Goal: Transaction & Acquisition: Purchase product/service

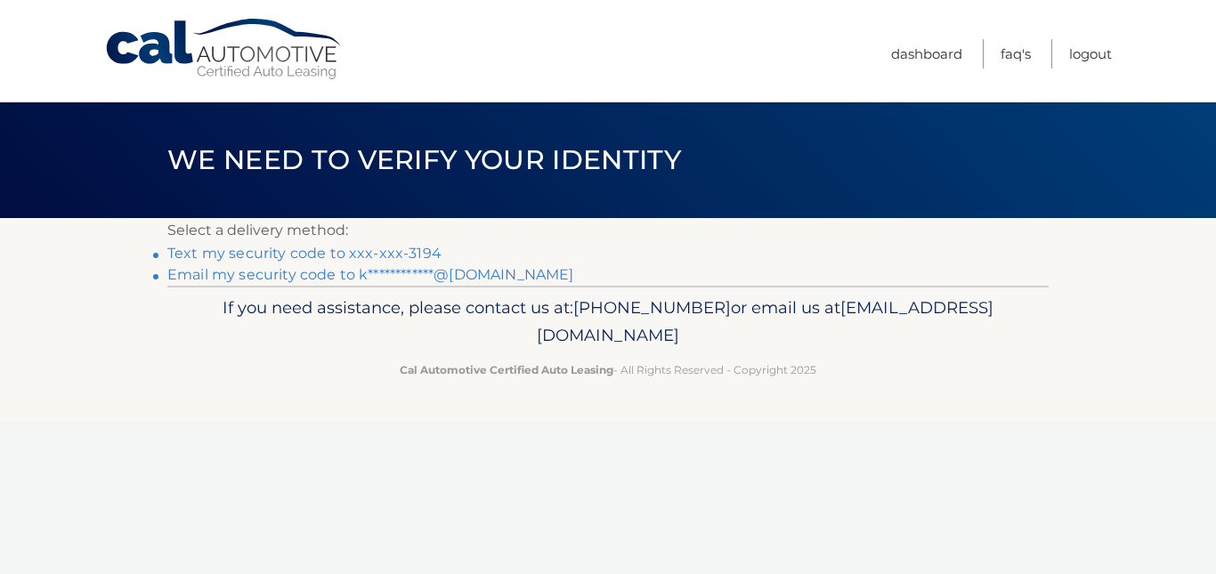
click at [337, 279] on link "**********" at bounding box center [370, 274] width 406 height 17
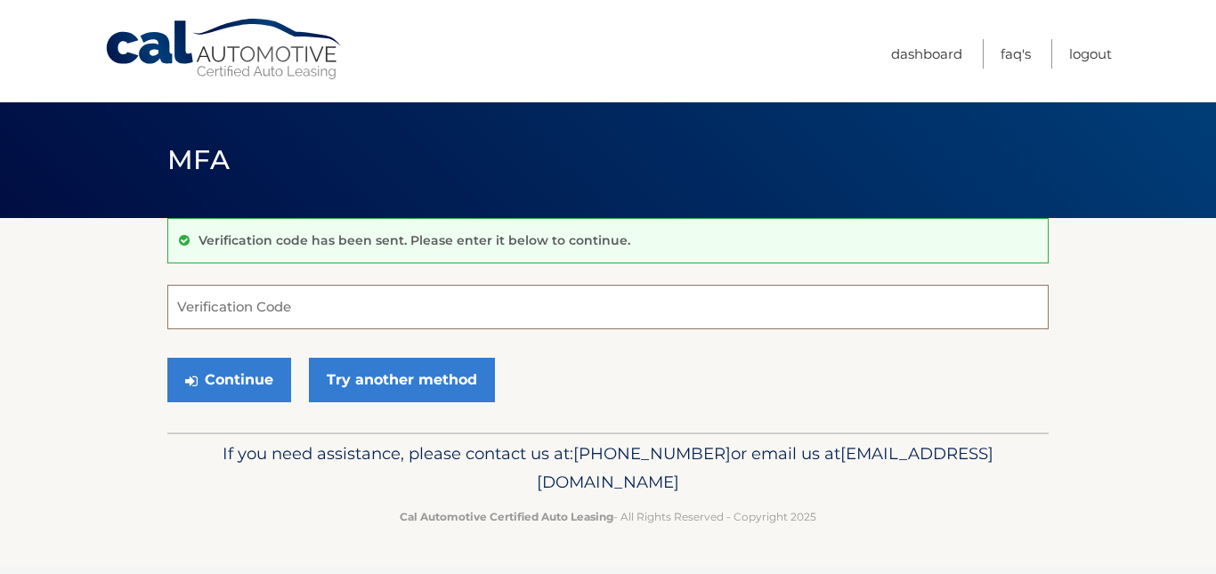
click at [200, 296] on input "Verification Code" at bounding box center [607, 307] width 881 height 45
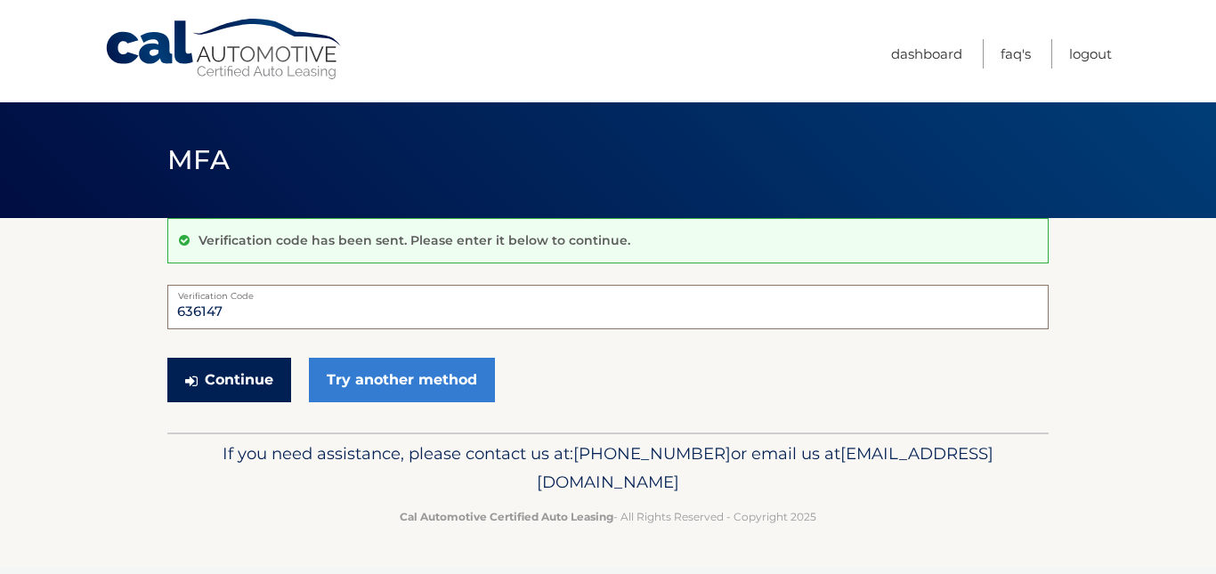
type input "636147"
click at [254, 377] on button "Continue" at bounding box center [229, 380] width 124 height 45
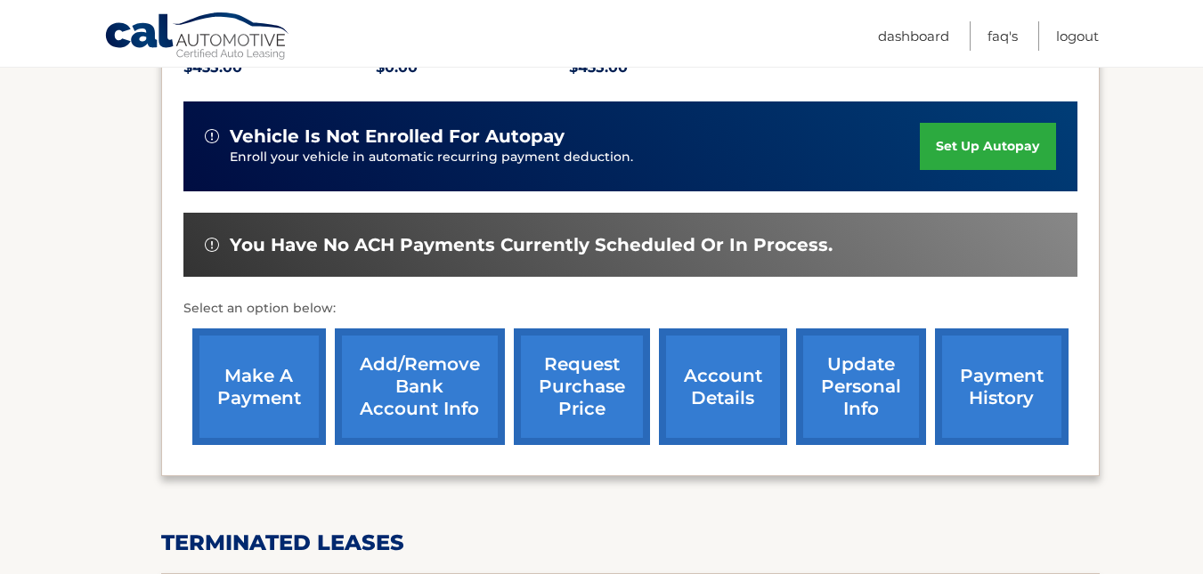
scroll to position [437, 0]
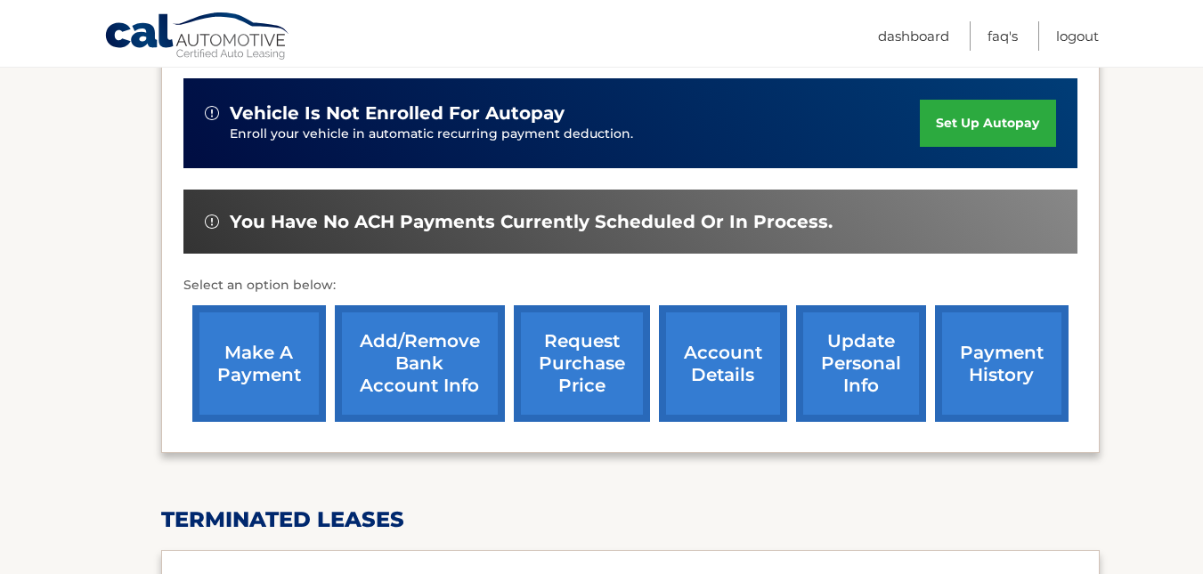
click at [233, 369] on link "make a payment" at bounding box center [259, 363] width 134 height 117
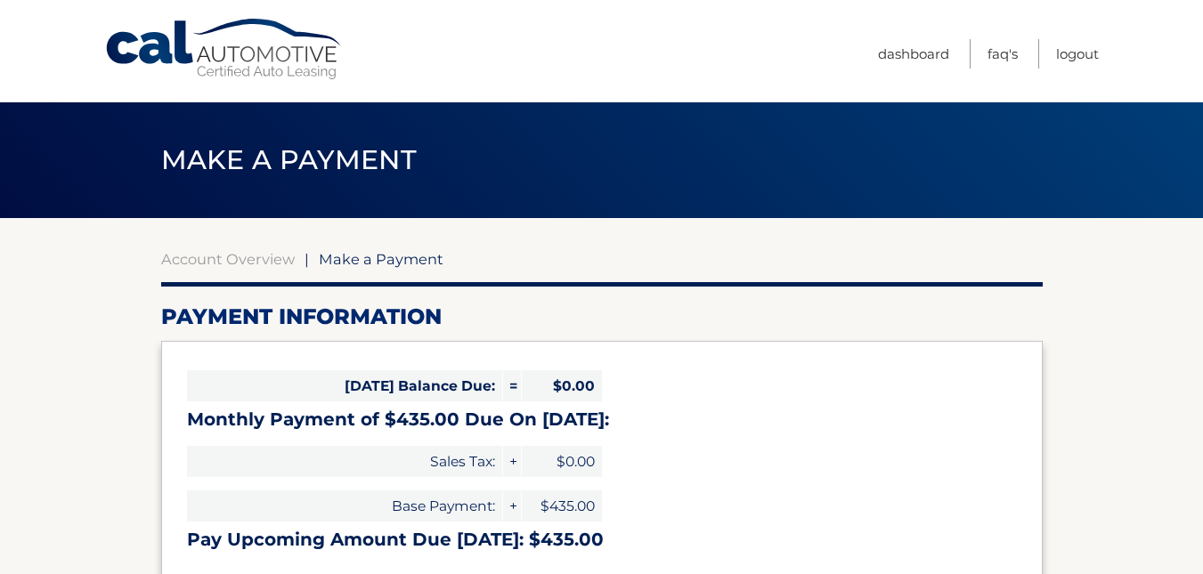
select select "MGZhZDdmOGMtZDdkZi00NTA4LWJhYjYtYmU3ZTNkMTVmMTNk"
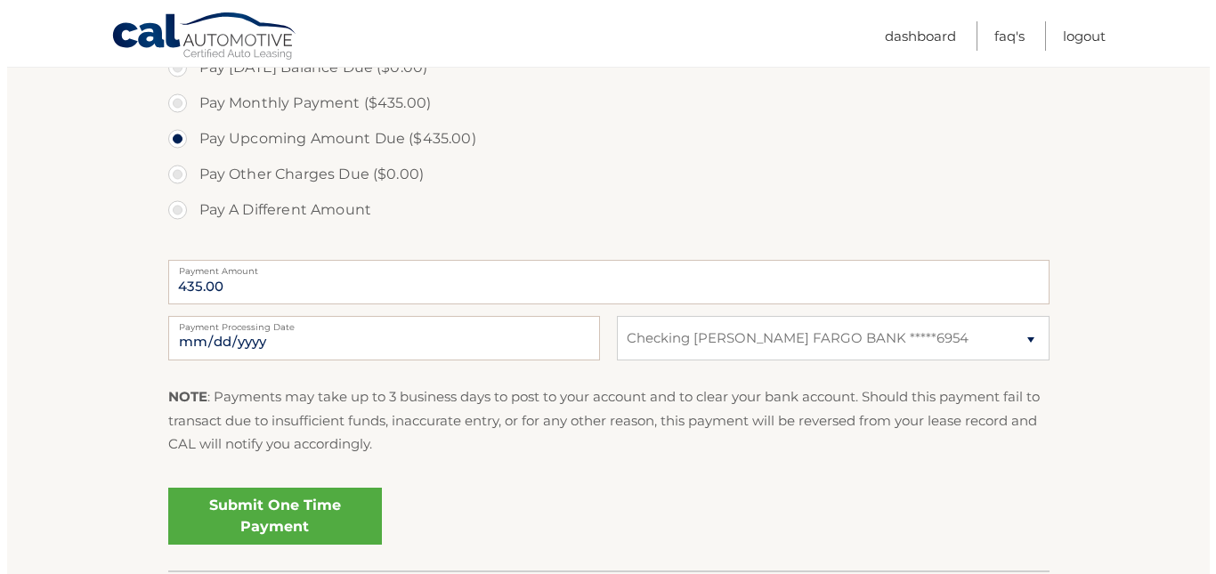
scroll to position [575, 0]
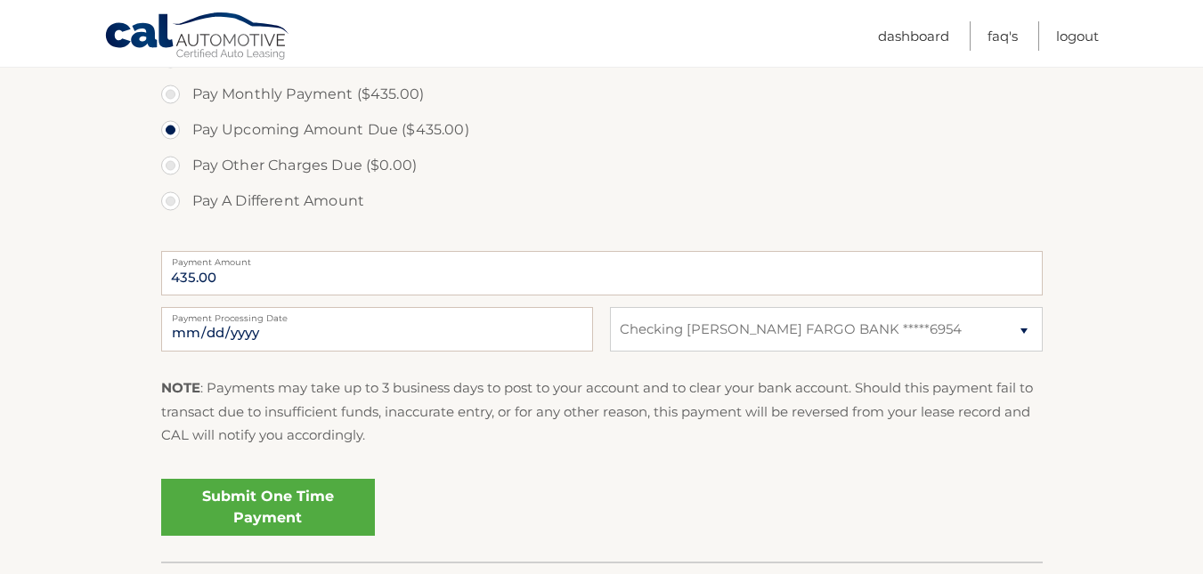
click at [306, 510] on link "Submit One Time Payment" at bounding box center [268, 507] width 214 height 57
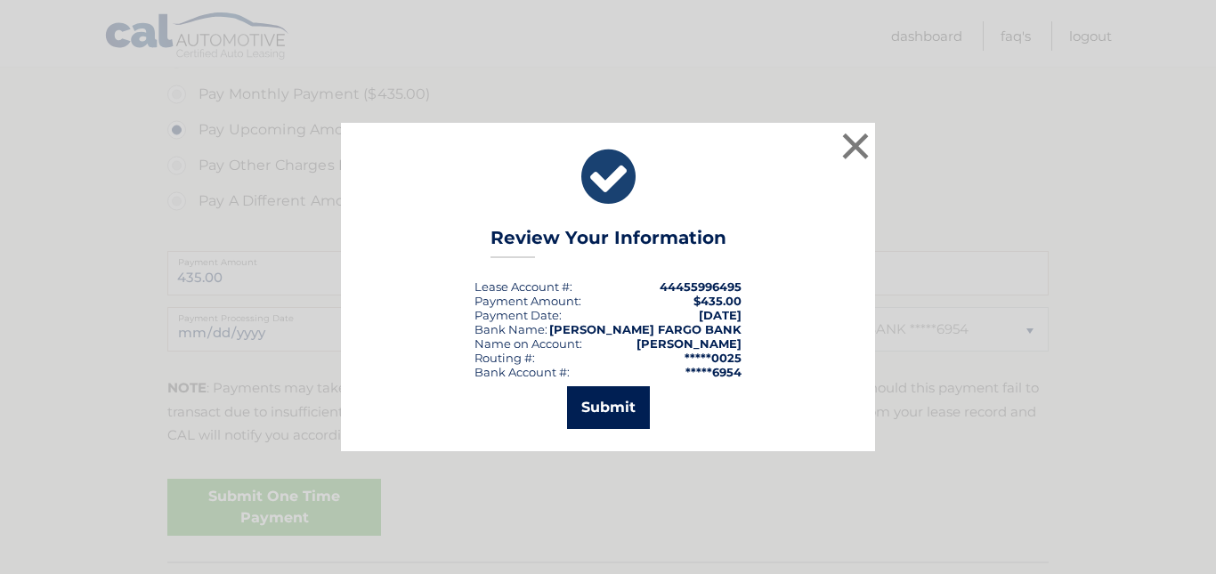
click at [592, 418] on button "Submit" at bounding box center [608, 407] width 83 height 43
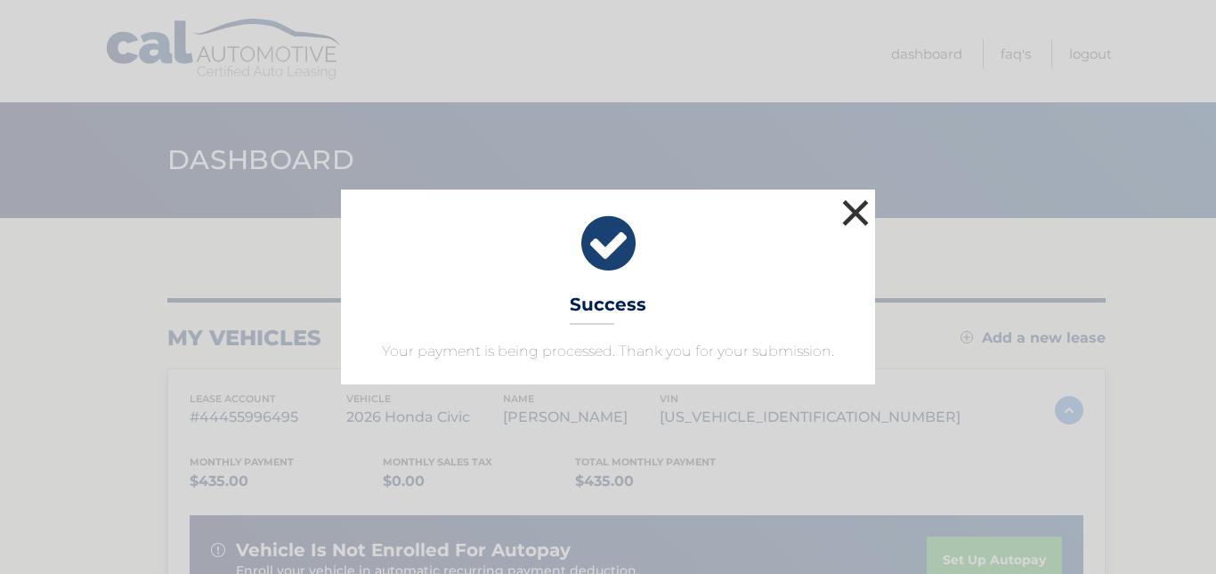
click at [862, 199] on button "×" at bounding box center [856, 213] width 36 height 36
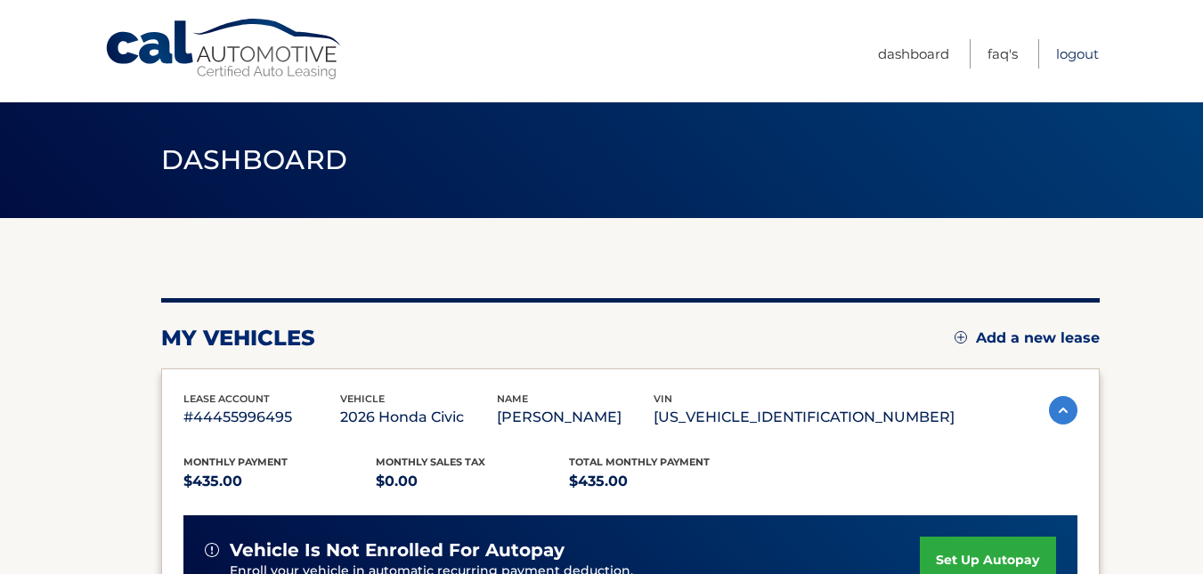
click at [1066, 55] on link "Logout" at bounding box center [1077, 53] width 43 height 29
